Goal: Information Seeking & Learning: Learn about a topic

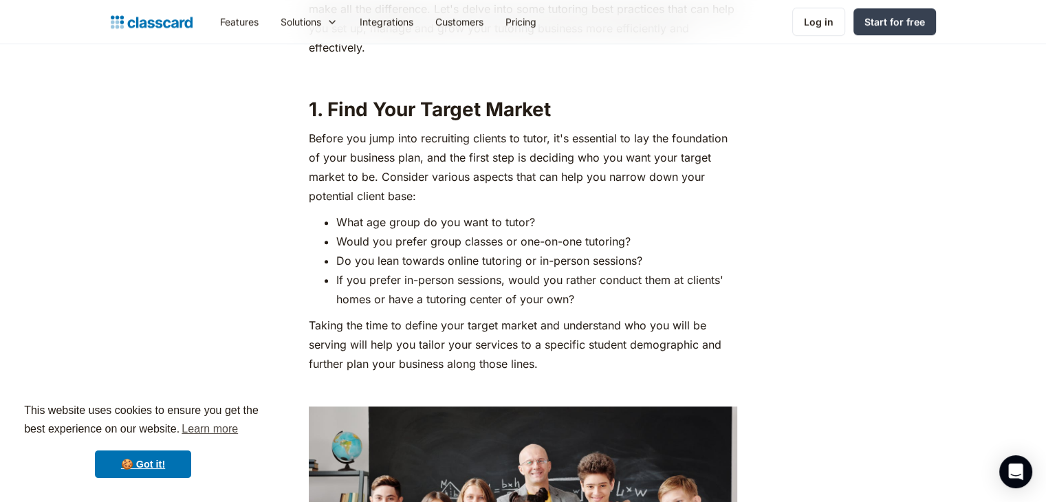
scroll to position [1091, 0]
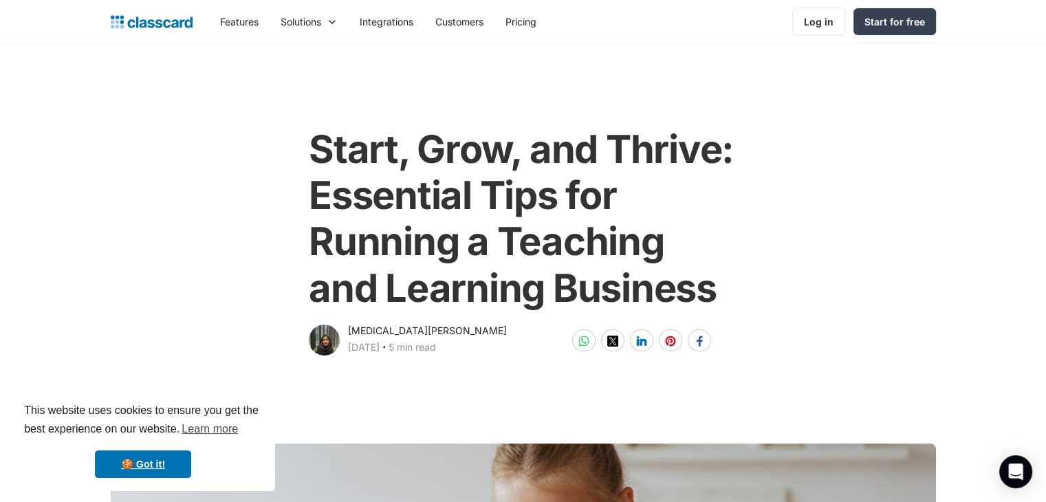
scroll to position [1588, 0]
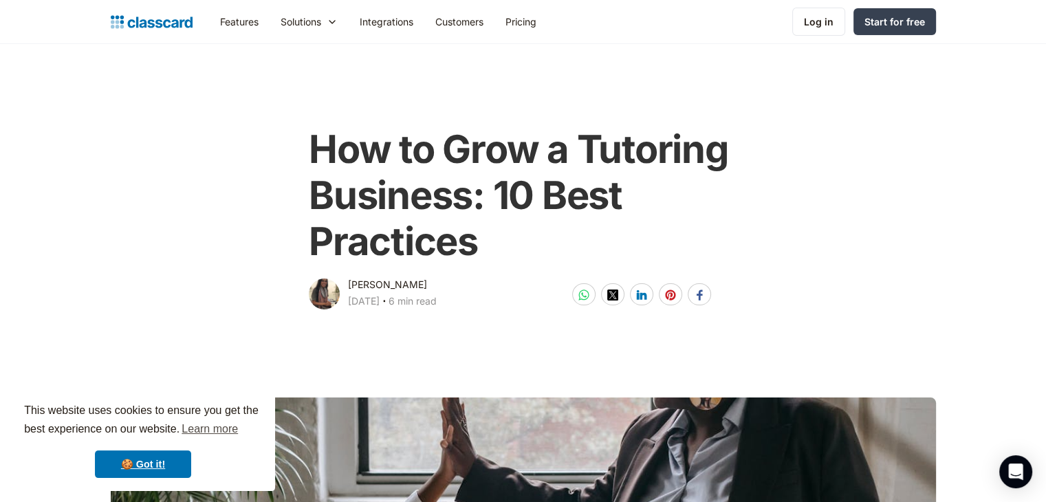
scroll to position [996, 0]
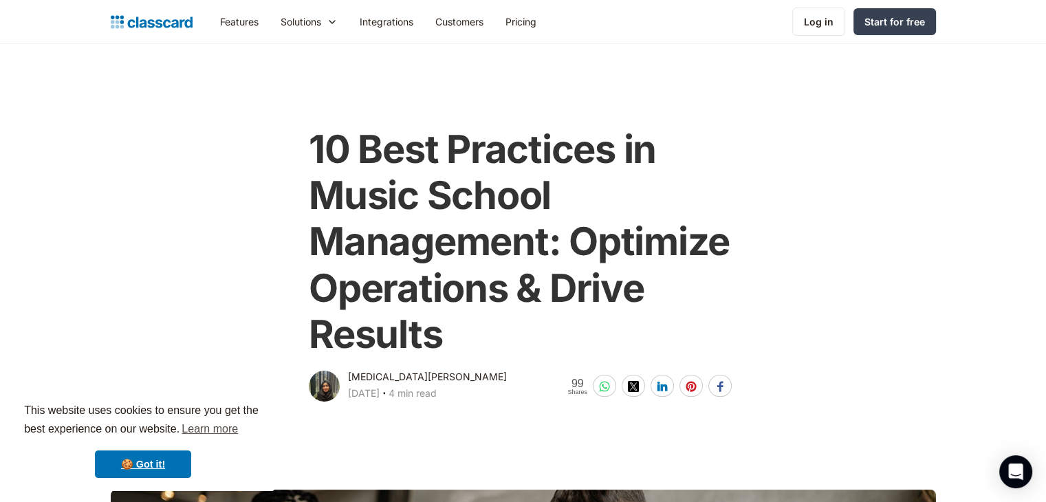
scroll to position [1089, 0]
